Goal: Information Seeking & Learning: Learn about a topic

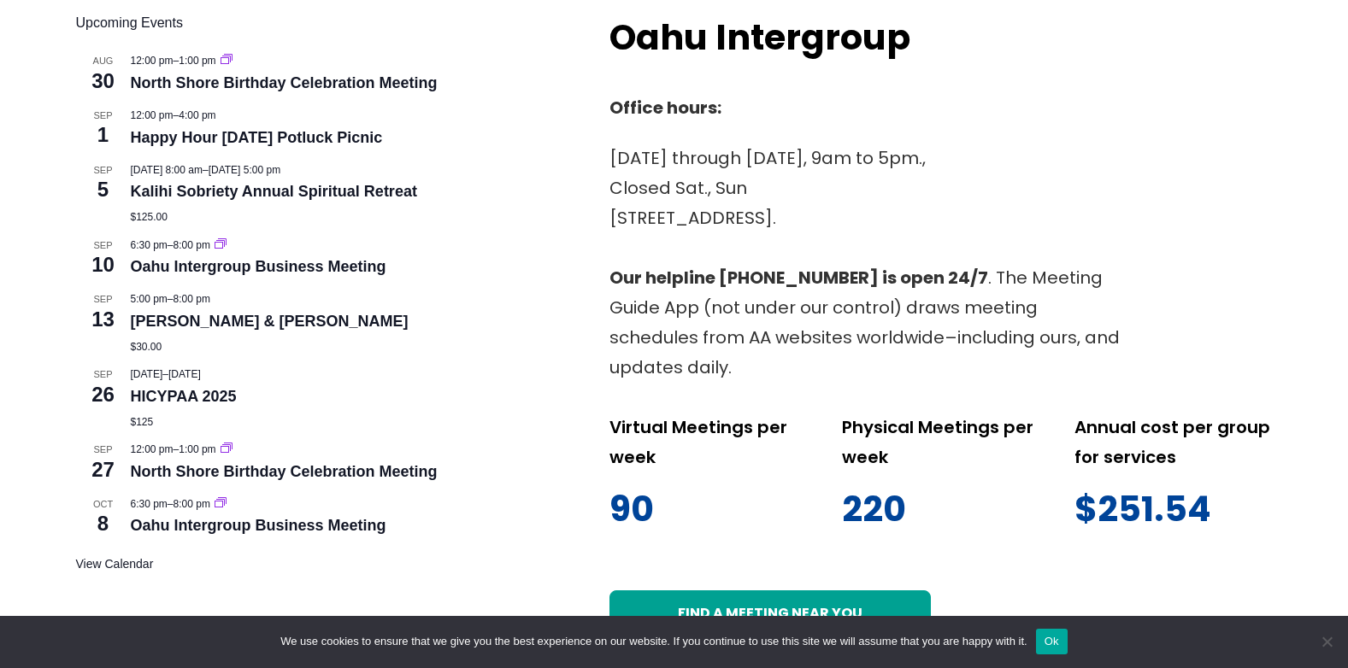
scroll to position [598, 0]
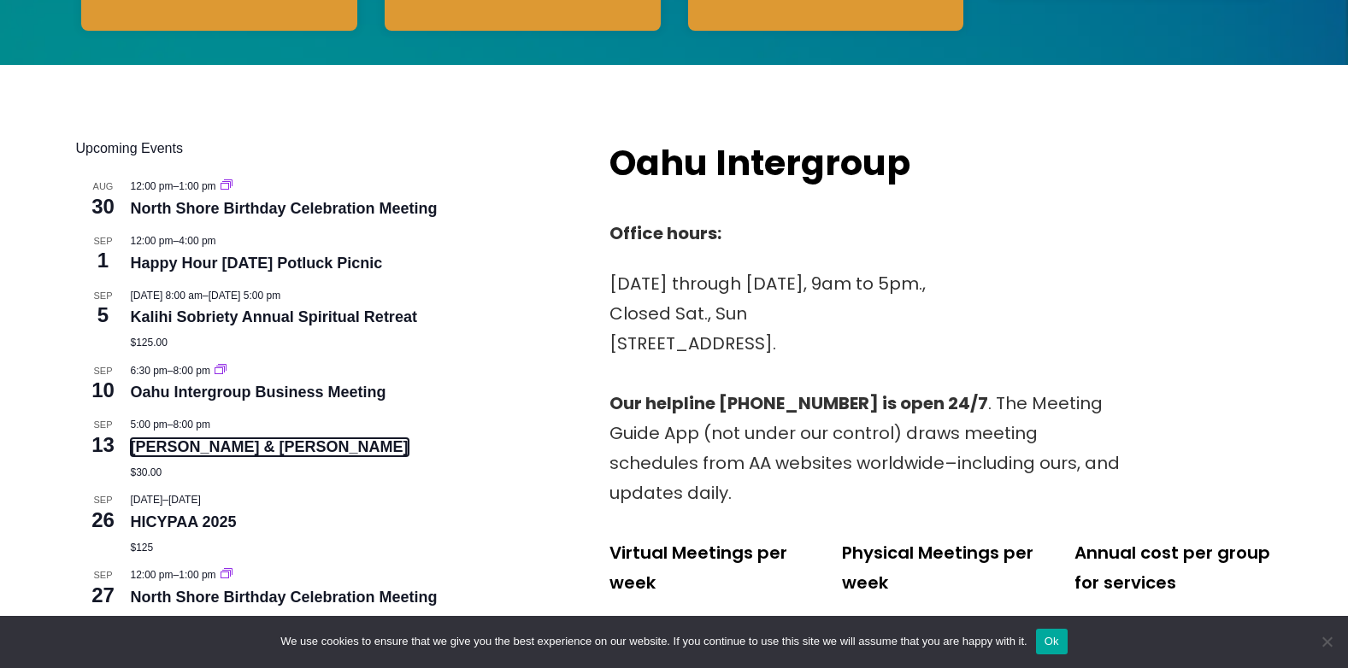
click at [209, 448] on link "[PERSON_NAME] & [PERSON_NAME]" at bounding box center [270, 447] width 278 height 18
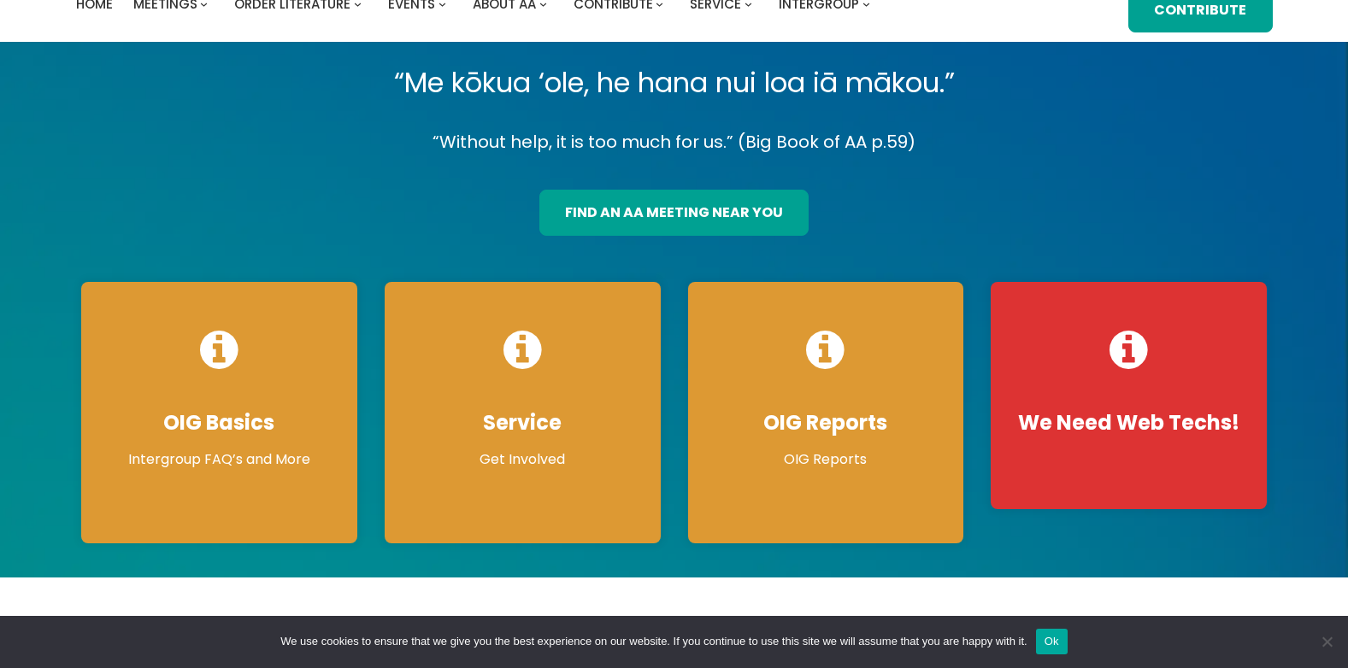
scroll to position [0, 0]
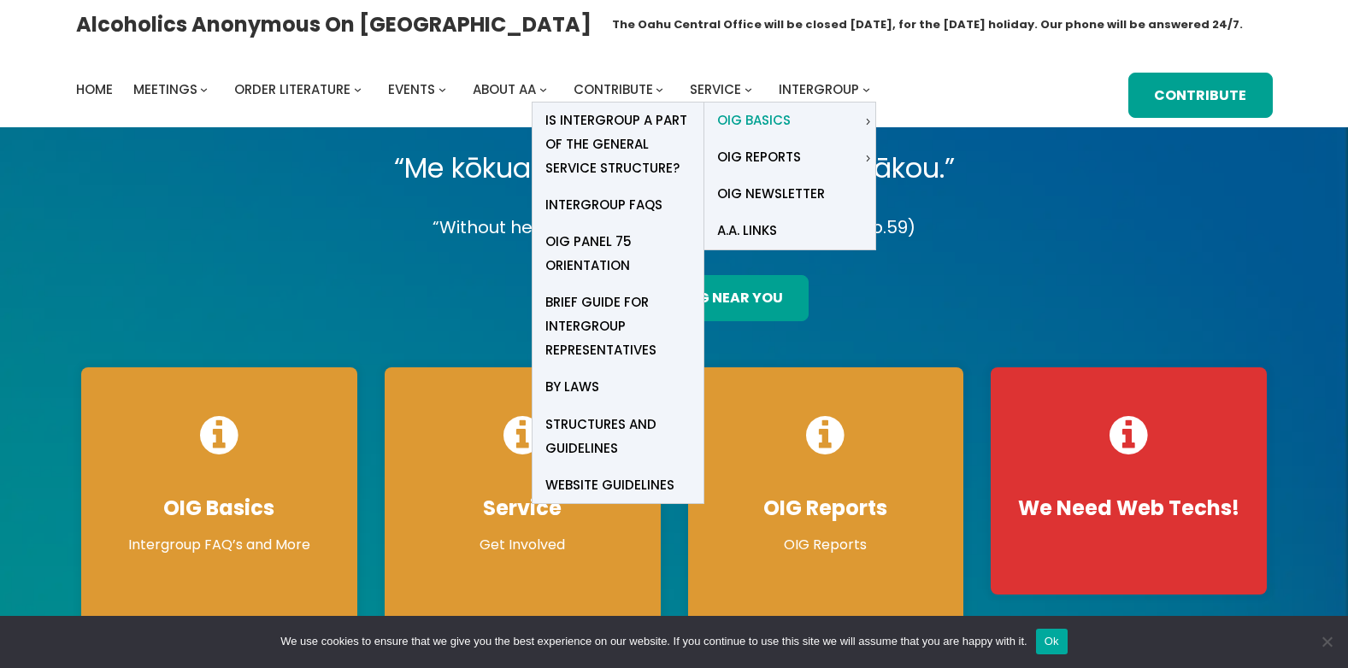
click at [762, 114] on span "OIG Basics" at bounding box center [753, 121] width 73 height 24
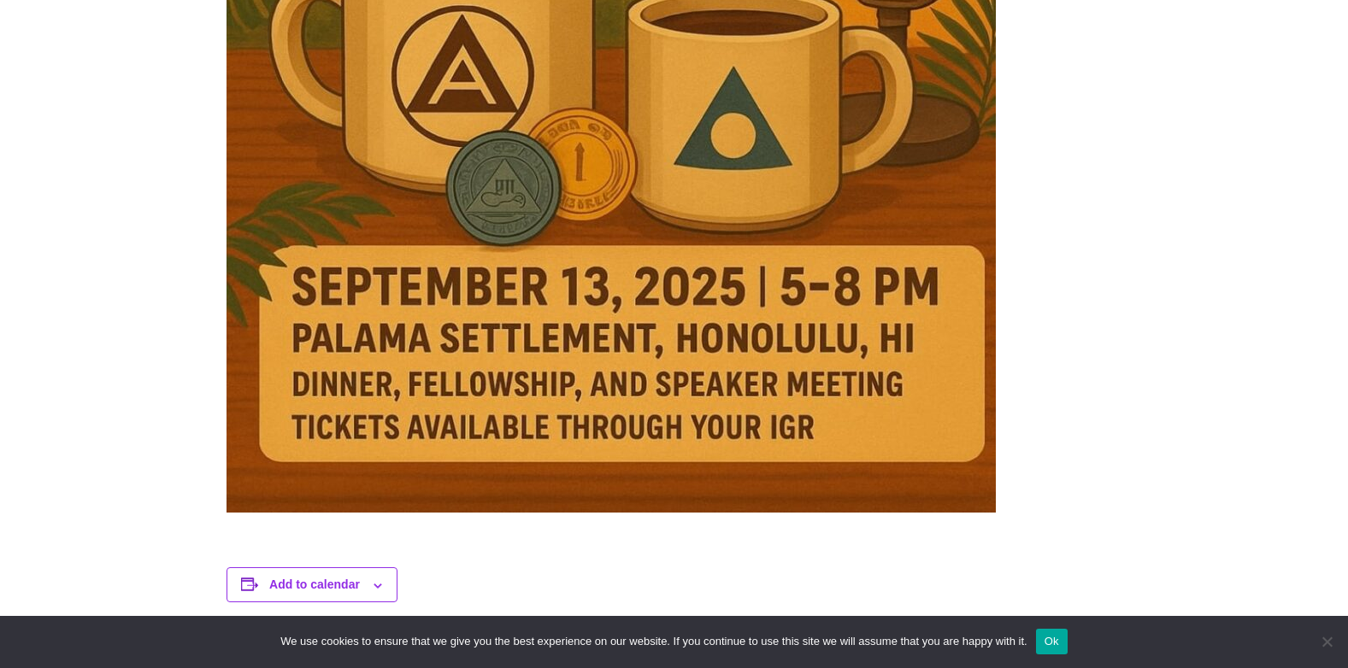
scroll to position [1282, 0]
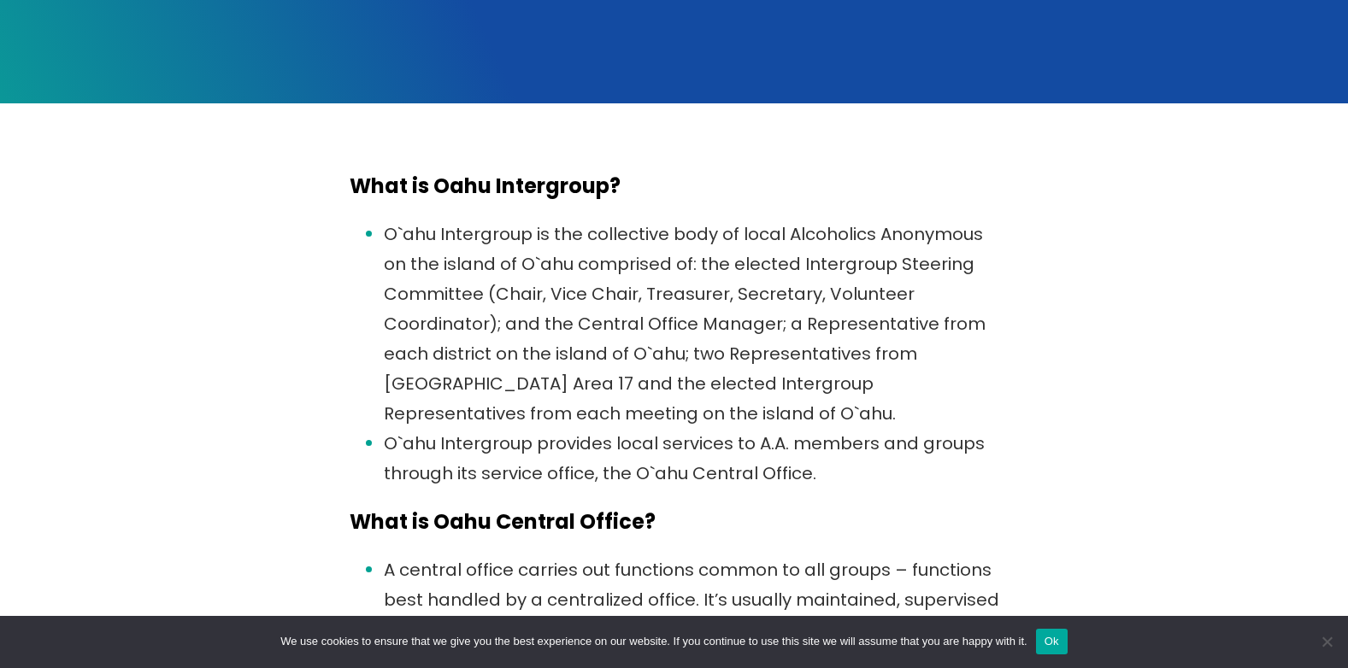
scroll to position [189, 0]
